Goal: Find specific page/section: Find specific page/section

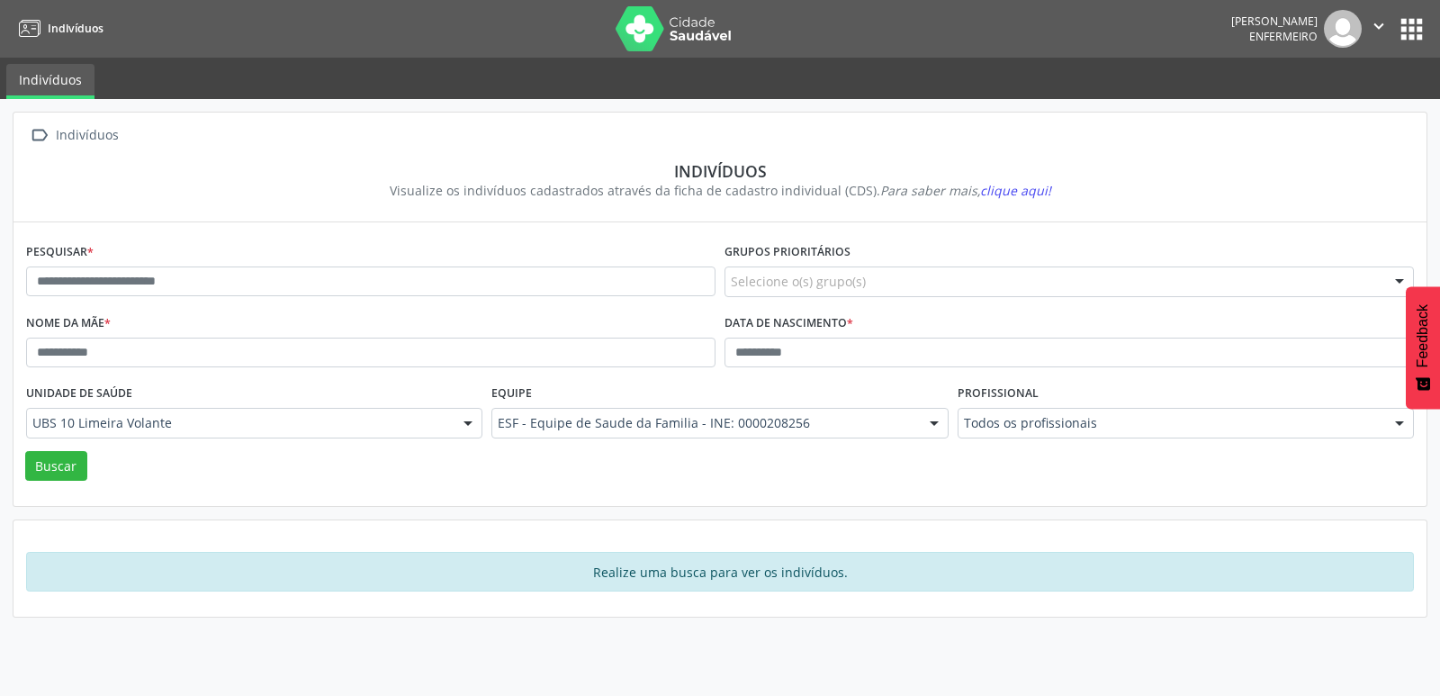
click at [1405, 272] on div at bounding box center [1399, 282] width 27 height 31
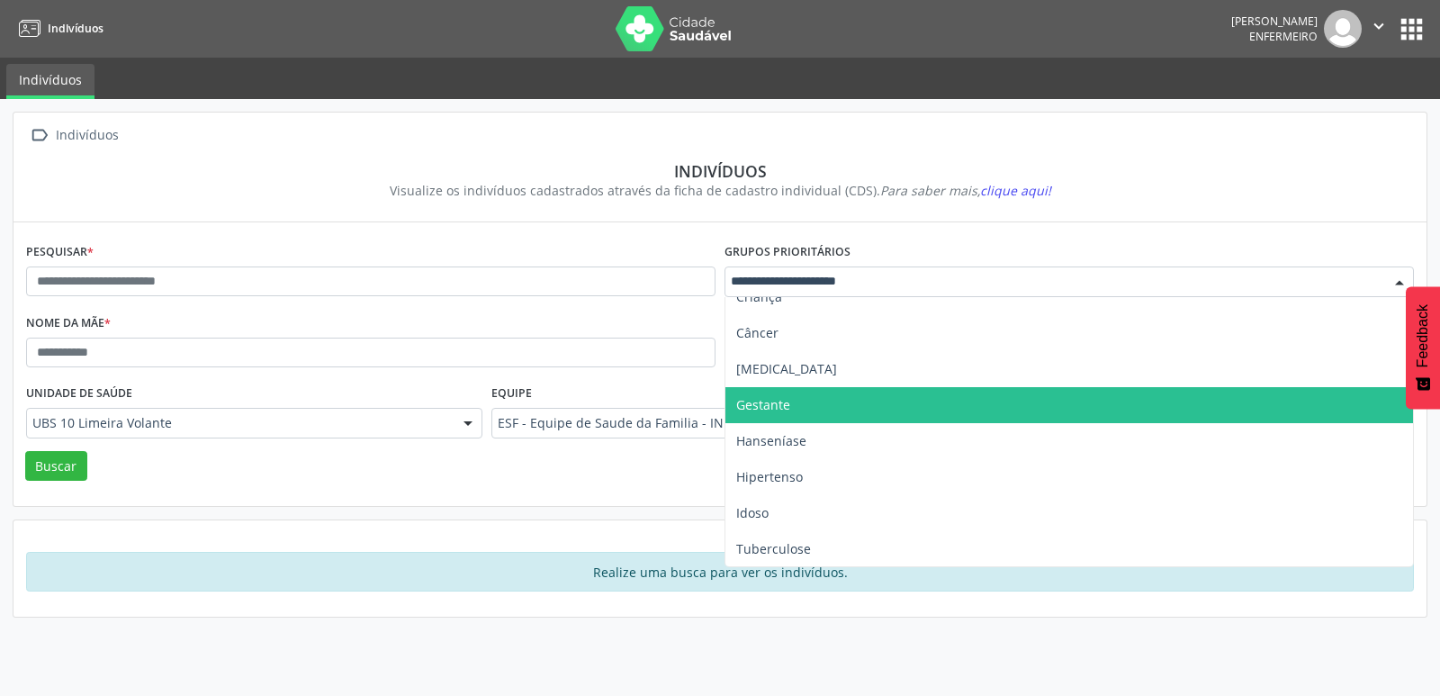
scroll to position [55, 0]
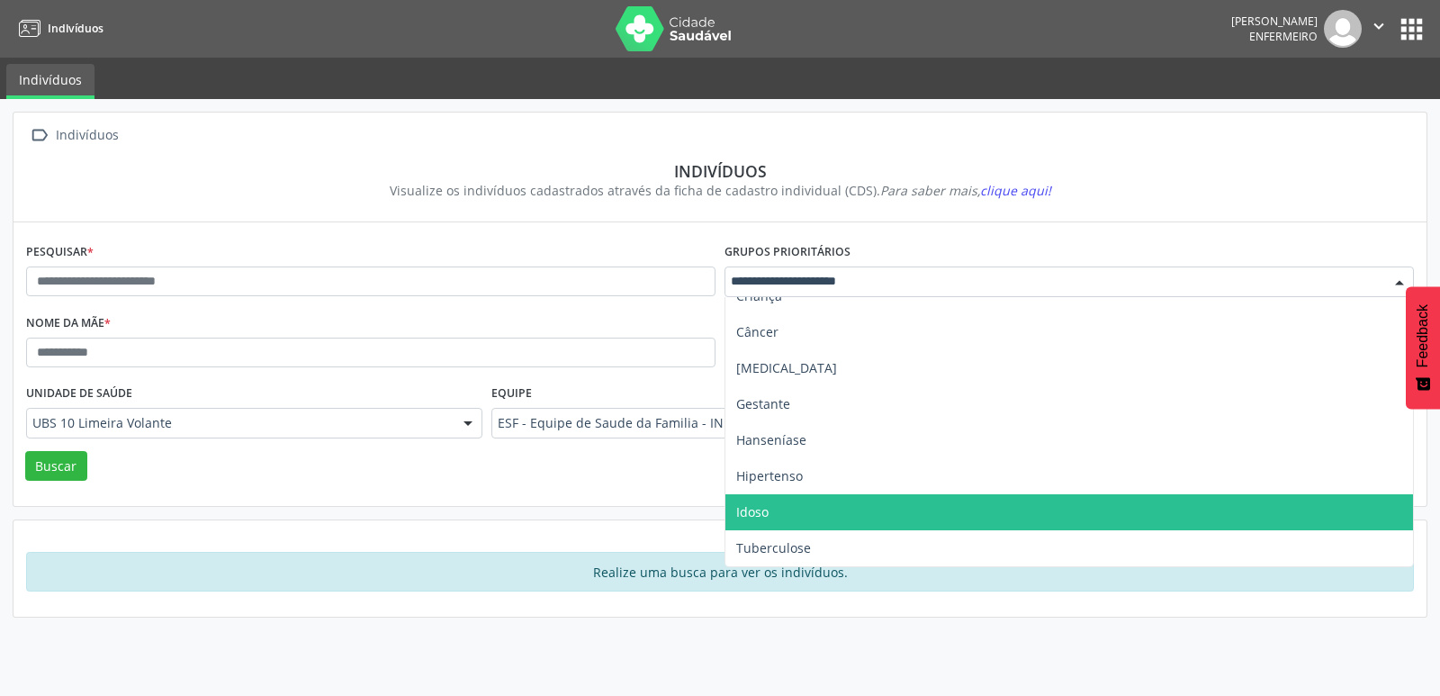
click at [772, 517] on span "Idoso" at bounding box center [1069, 512] width 688 height 36
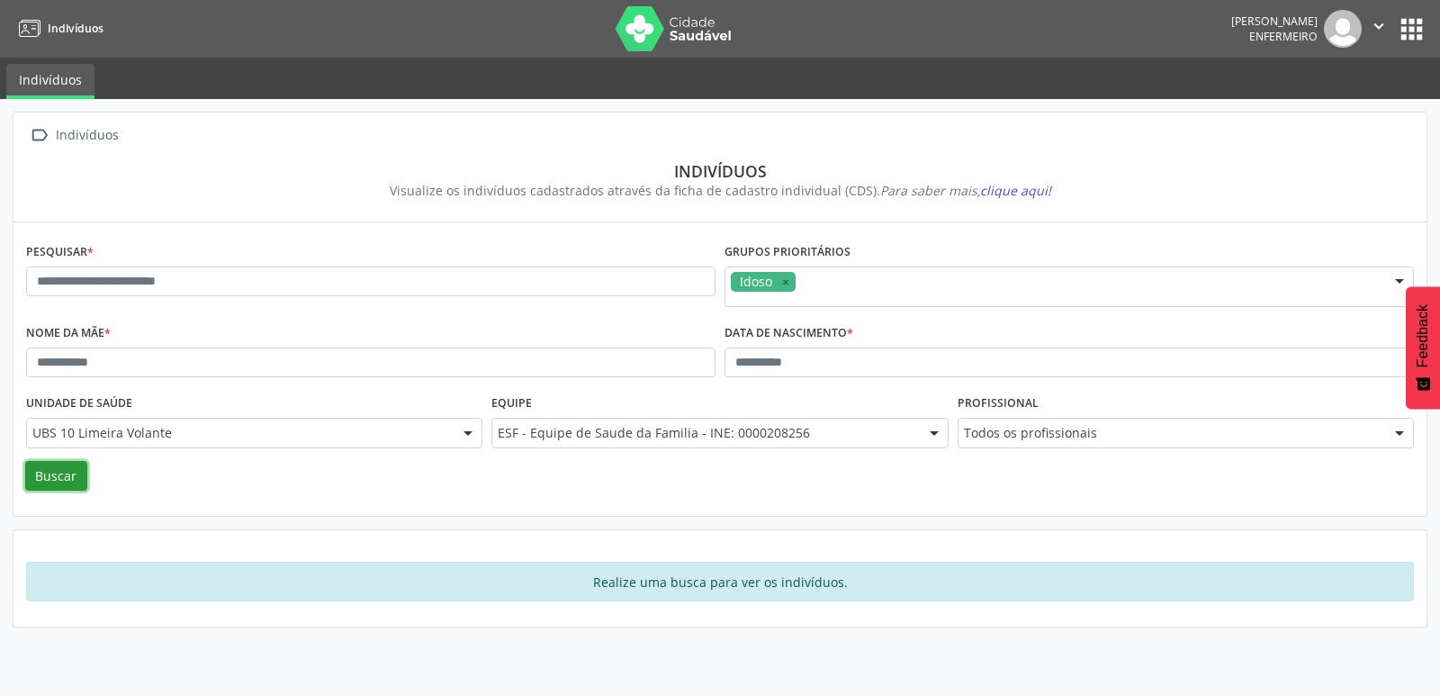
click at [49, 474] on button "Buscar" at bounding box center [56, 476] width 62 height 31
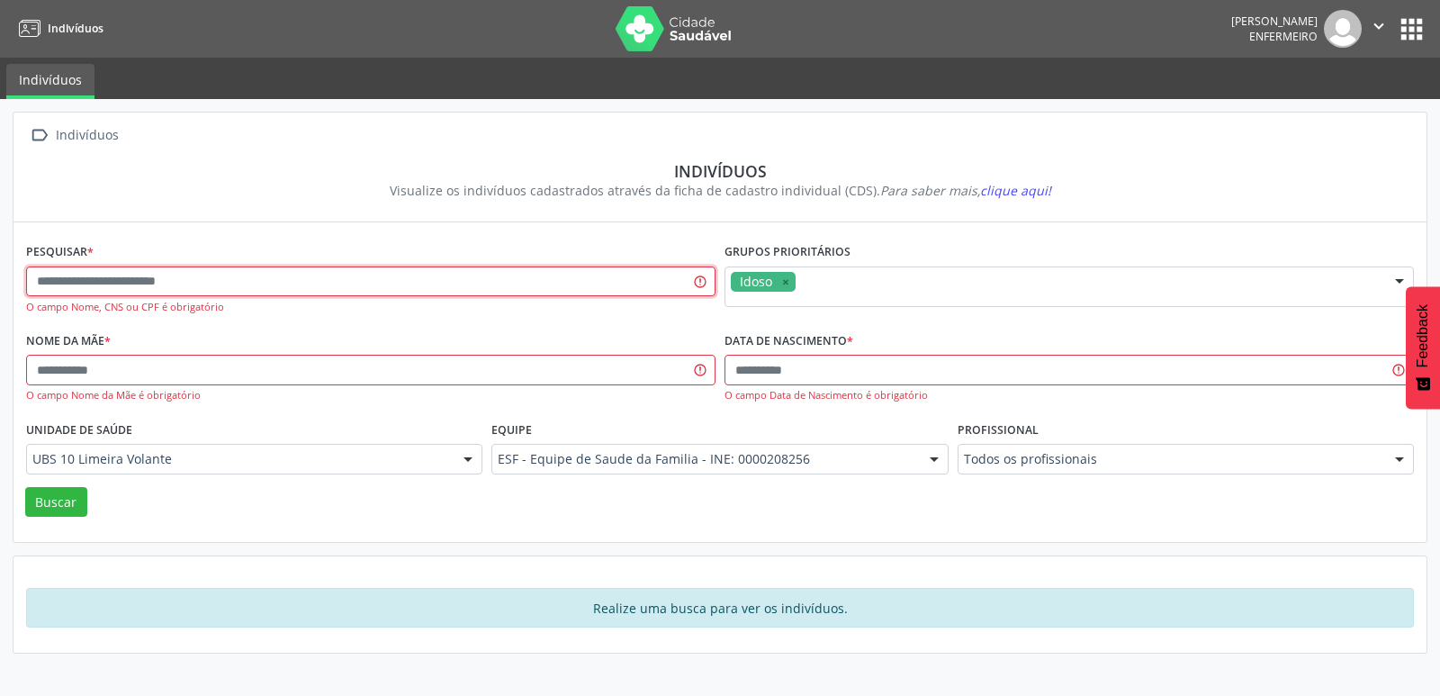
click at [532, 294] on input "text" at bounding box center [370, 281] width 689 height 31
click at [251, 216] on div " Indivíduos Indivíduos Visualize os indivíduos cadastrados através da ficha de…" at bounding box center [719, 167] width 1413 height 110
click at [1418, 30] on button "apps" at bounding box center [1411, 28] width 31 height 31
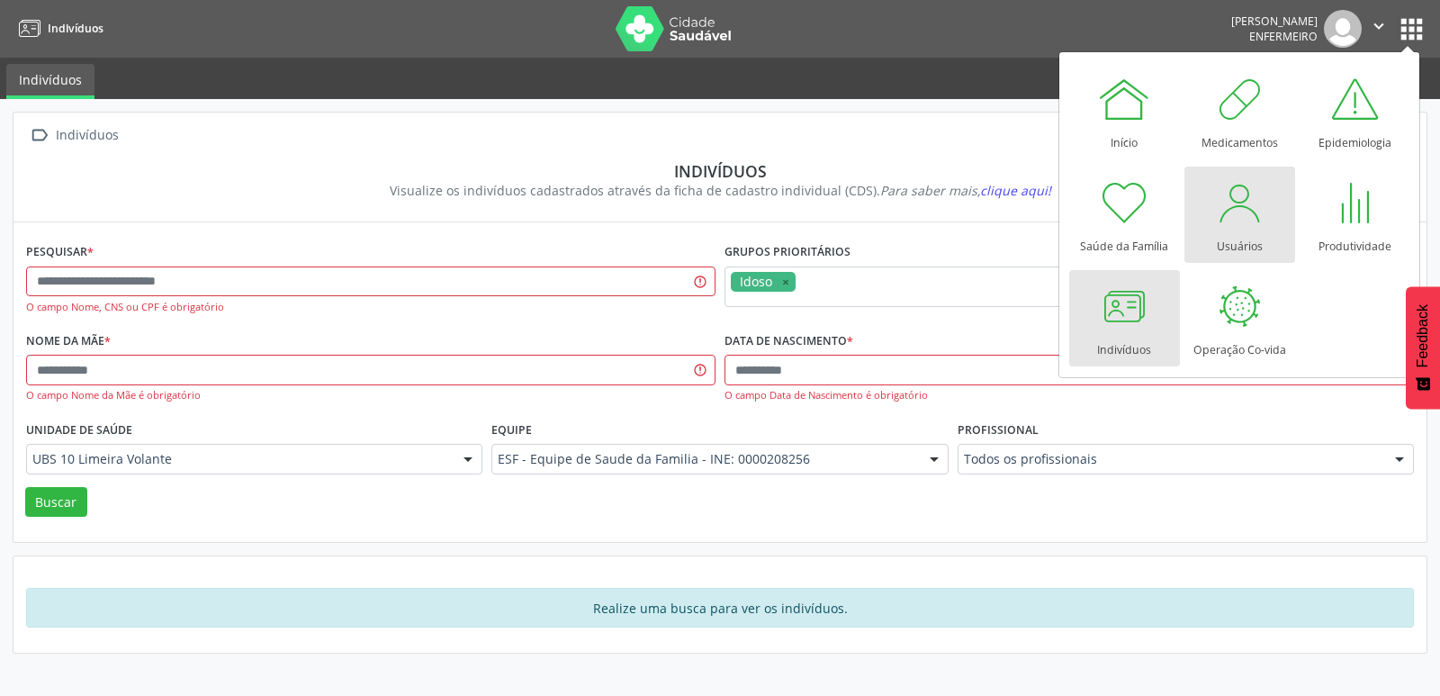
click at [1247, 238] on div "Usuários" at bounding box center [1240, 241] width 46 height 24
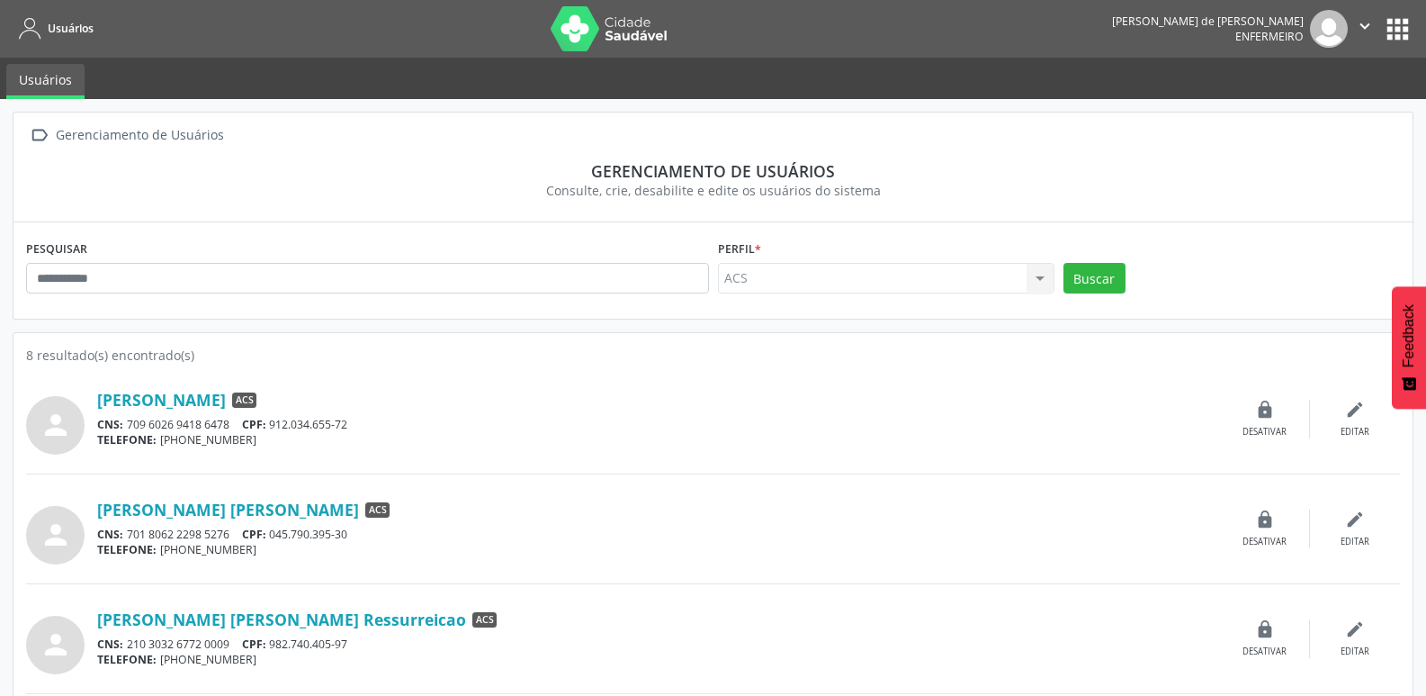
click at [1396, 33] on button "apps" at bounding box center [1397, 28] width 31 height 31
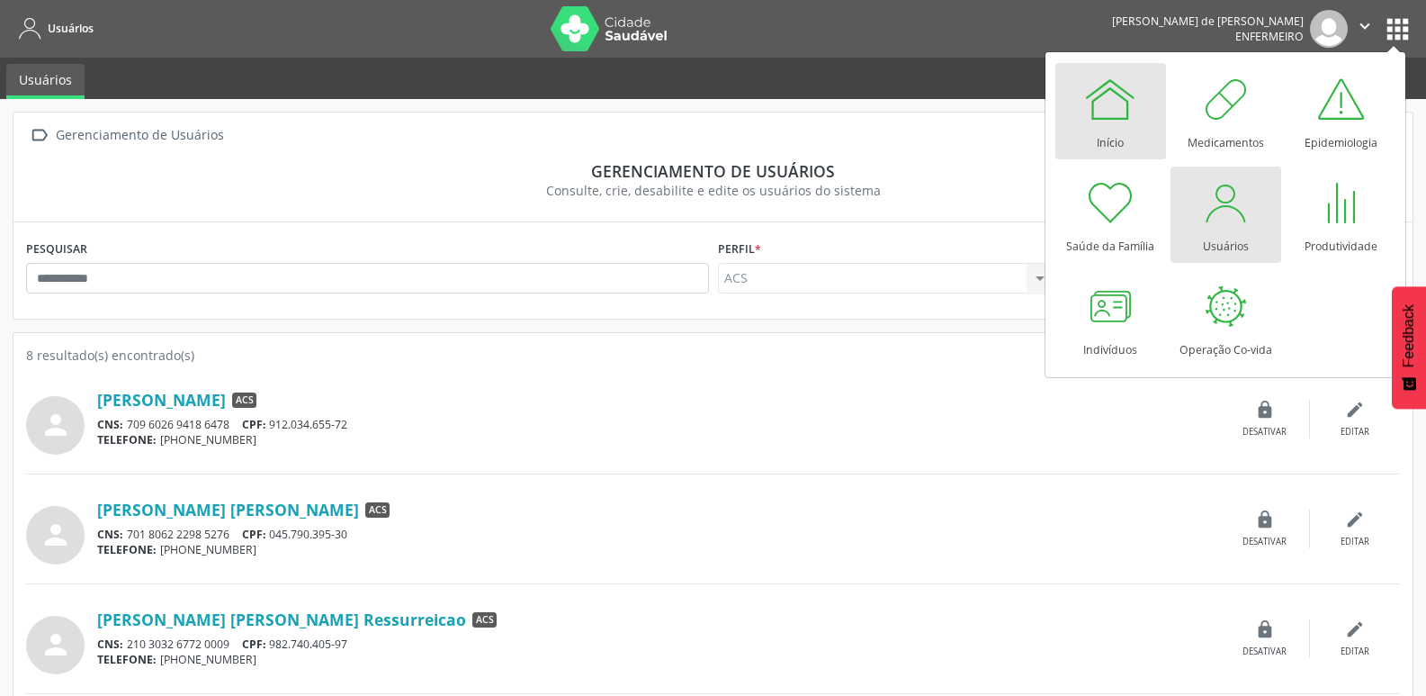
click at [1119, 119] on div at bounding box center [1110, 99] width 54 height 54
